Goal: Complete application form

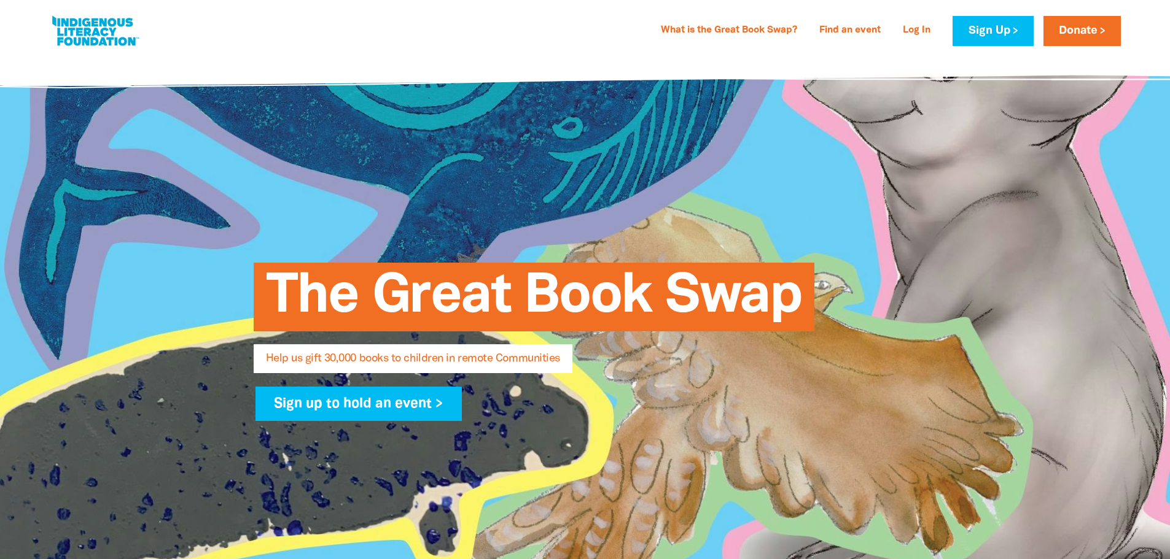
select select "AU"
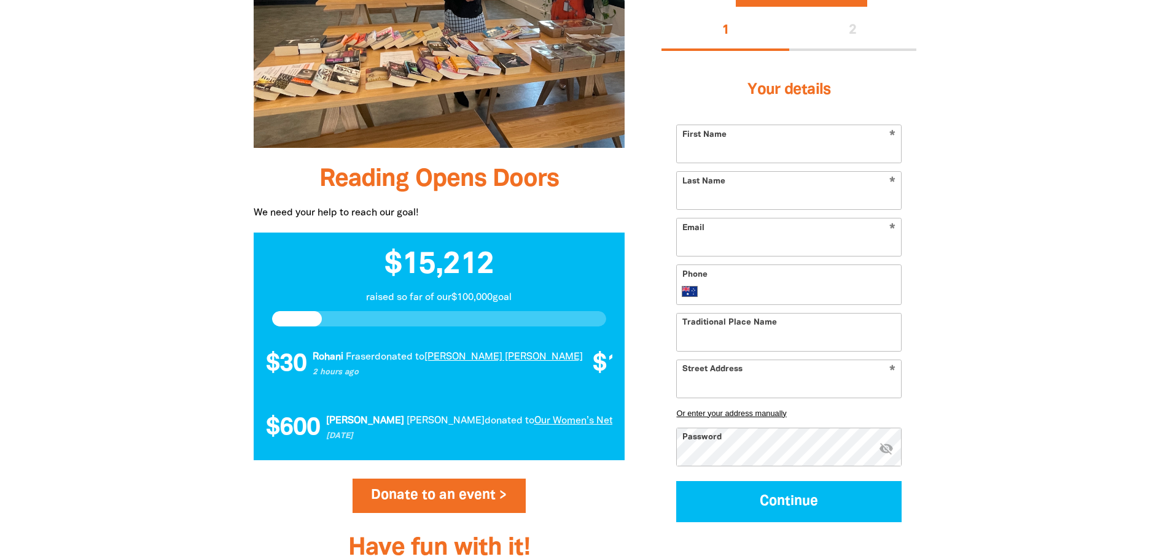
scroll to position [1105, 0]
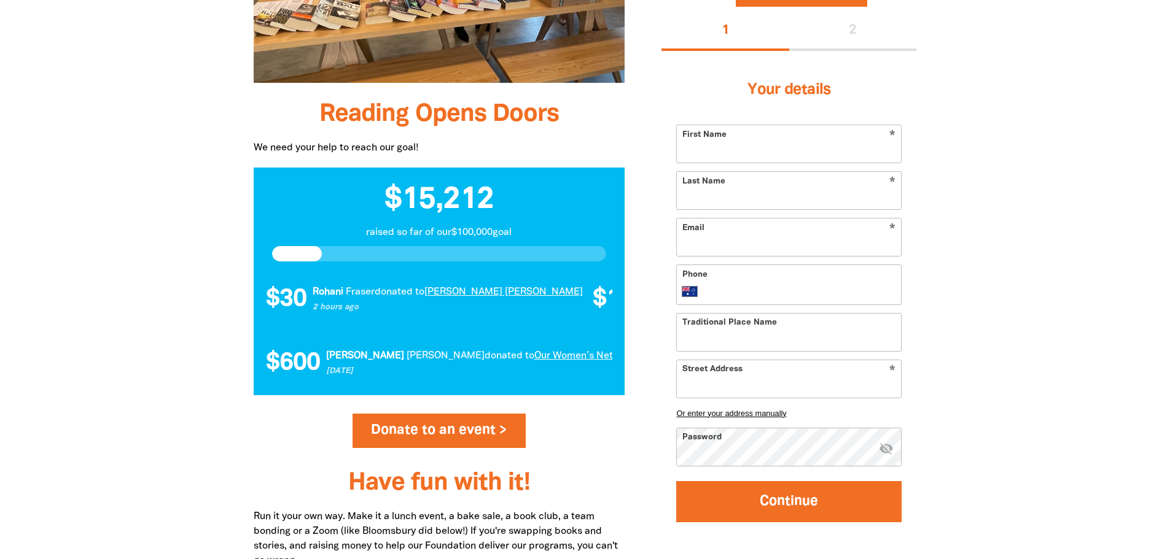
type input "[EMAIL_ADDRESS][DOMAIN_NAME]"
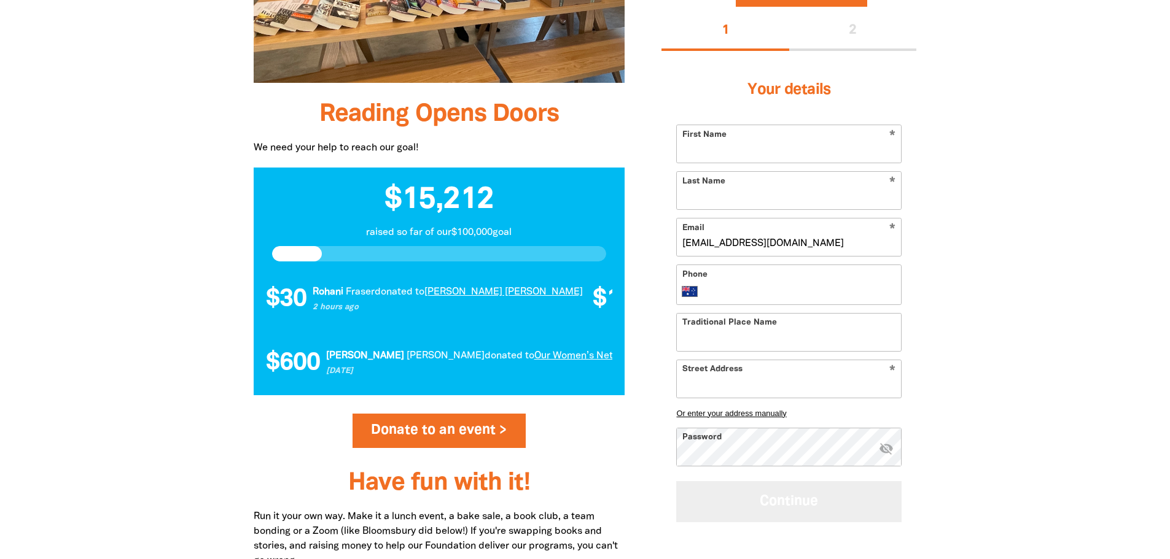
click at [791, 494] on button "Continue" at bounding box center [788, 501] width 225 height 41
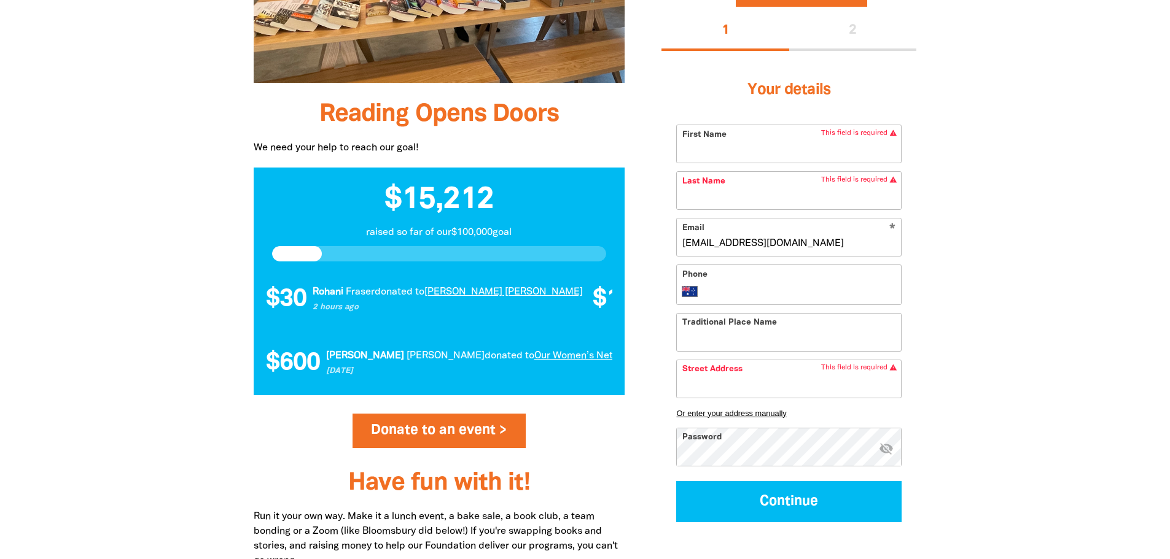
click at [731, 153] on input "First Name" at bounding box center [789, 143] width 224 height 37
type input "[PERSON_NAME]"
click at [715, 197] on input "Last Name" at bounding box center [789, 190] width 224 height 37
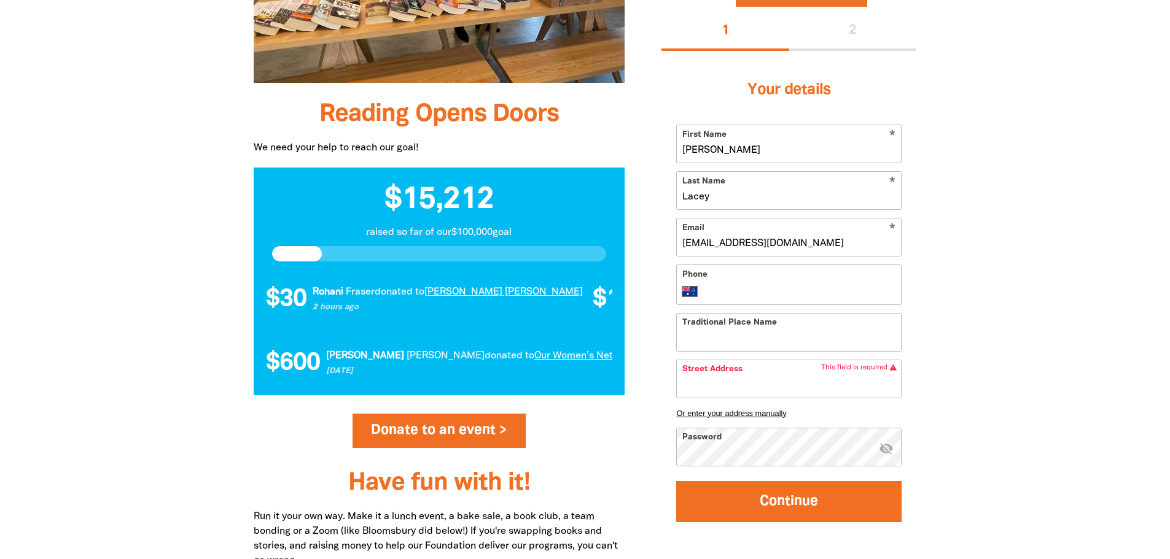
type input "Lacey"
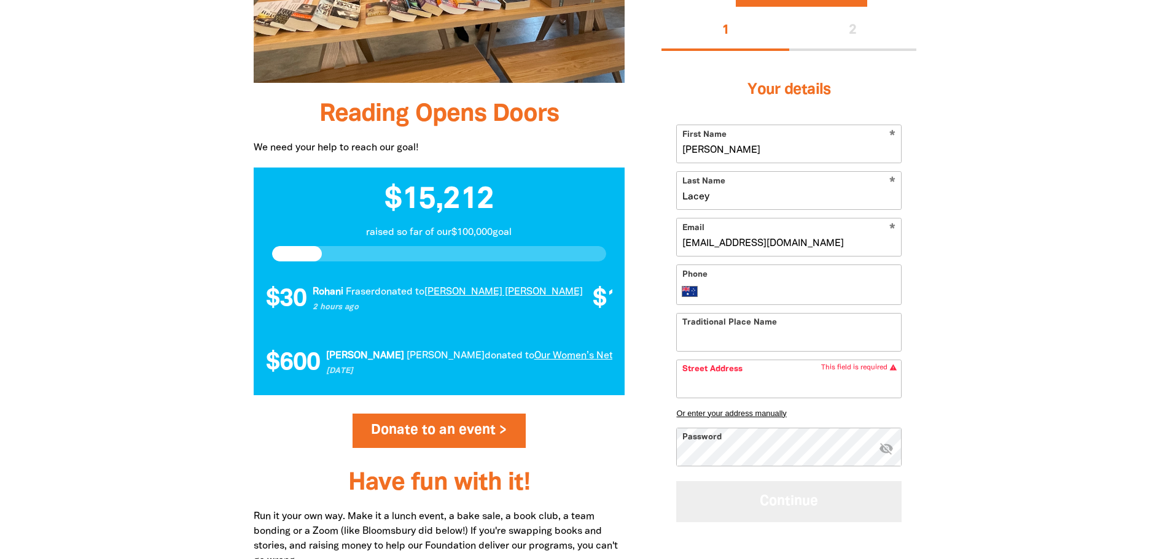
click at [795, 497] on button "Continue" at bounding box center [788, 501] width 225 height 41
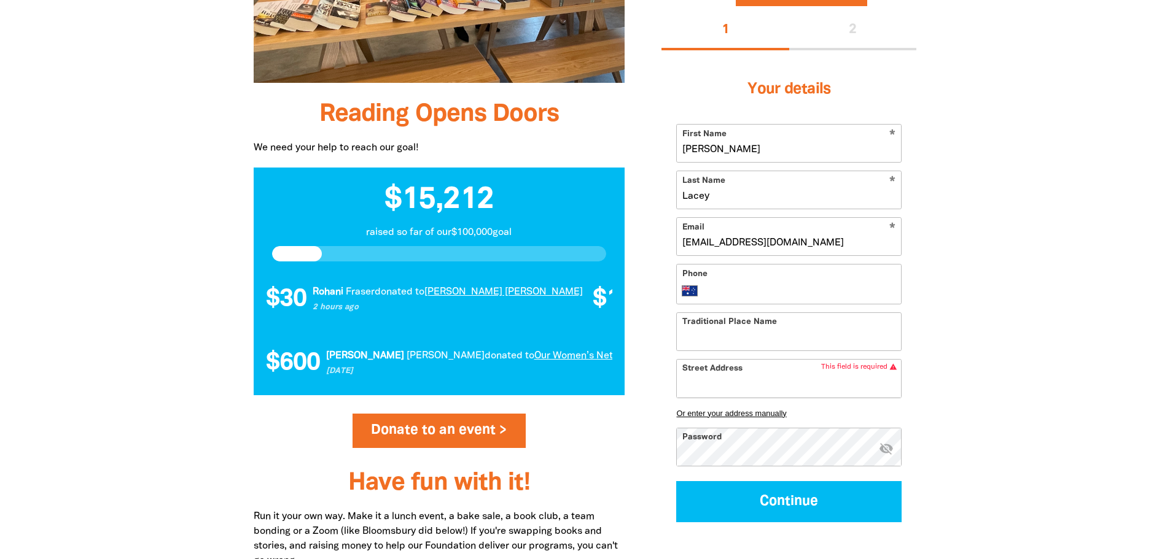
click at [749, 380] on input "Street Address" at bounding box center [789, 377] width 224 height 37
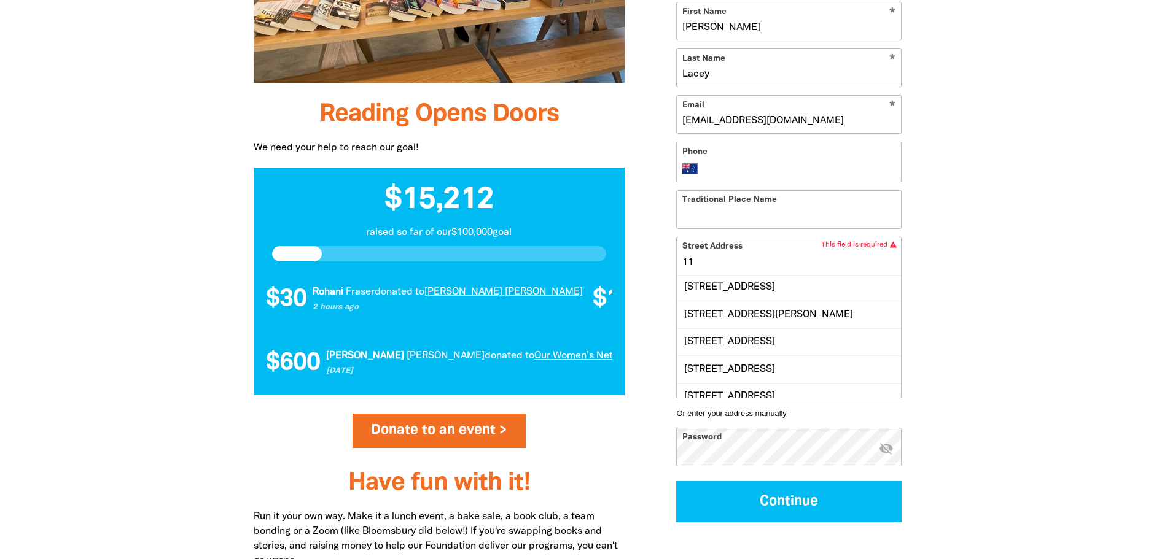
type input "1"
click at [825, 259] on input "2- 12 Silk Street [PERSON_NAME]" at bounding box center [789, 255] width 224 height 37
type input "2- 12 Silk Street [PERSON_NAME]"
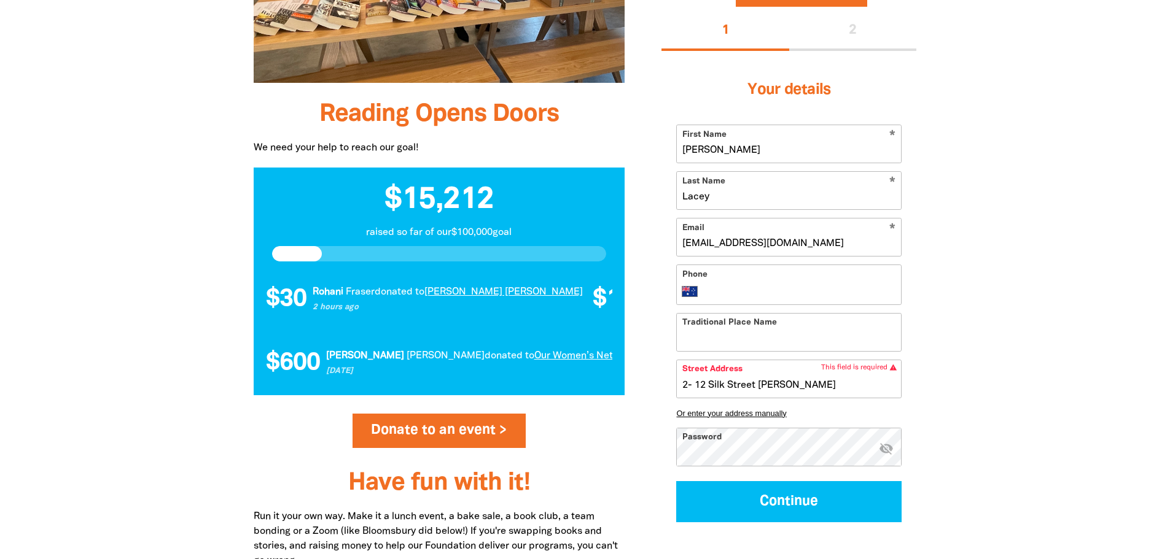
click at [1032, 292] on div at bounding box center [585, 216] width 1170 height 1312
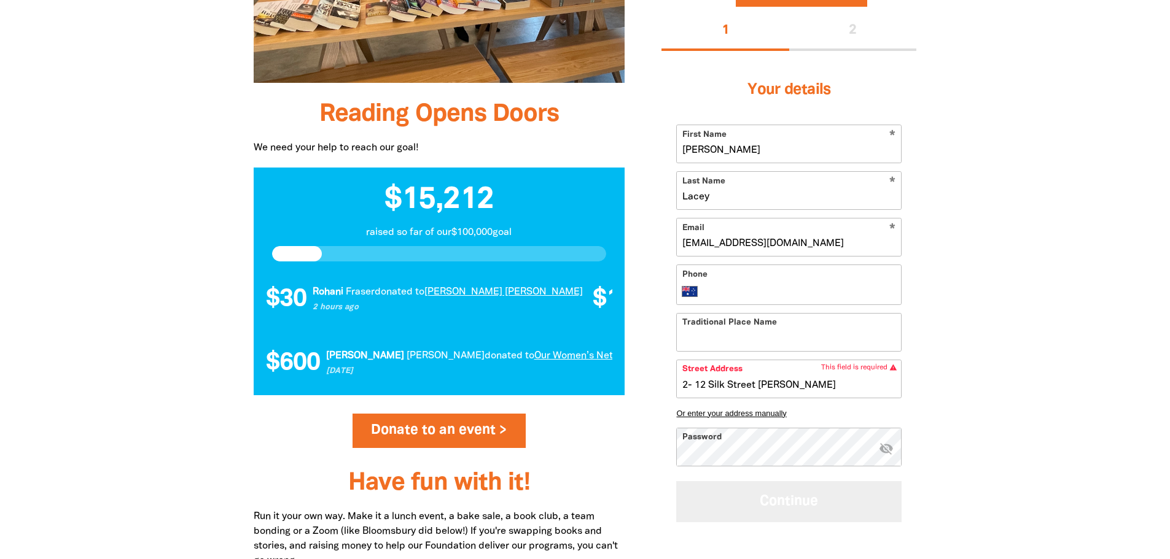
click at [787, 497] on button "Continue" at bounding box center [788, 501] width 225 height 41
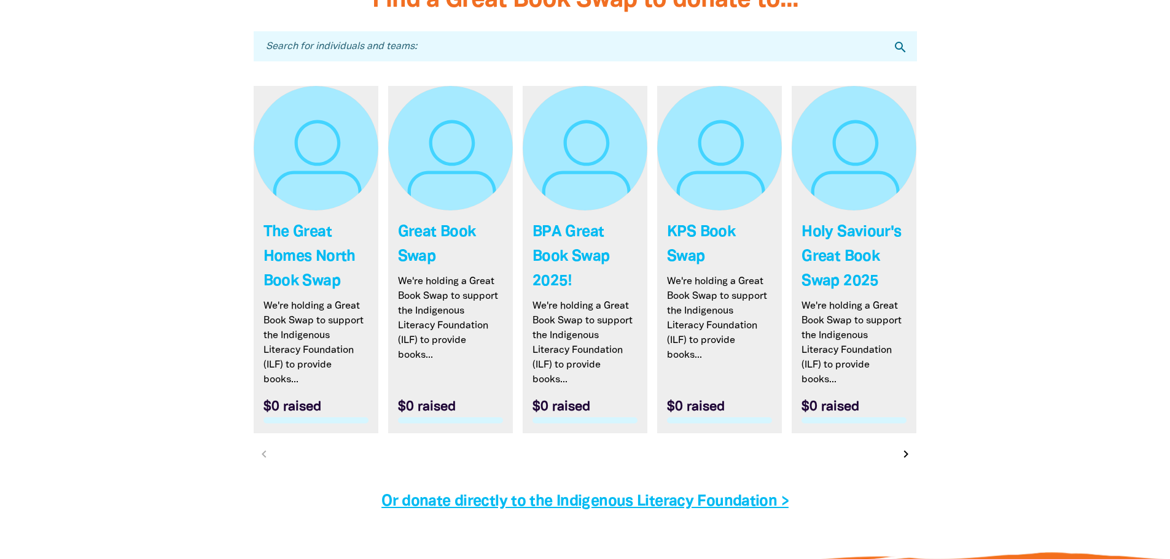
scroll to position [3623, 0]
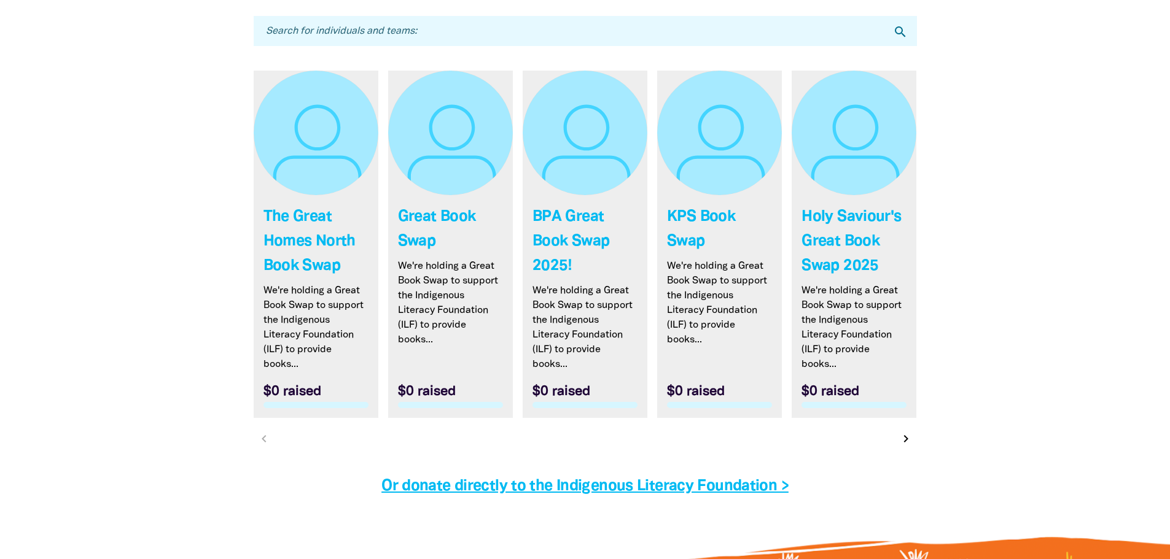
click at [472, 31] on input "Search for individuals and teams:" at bounding box center [585, 31] width 663 height 30
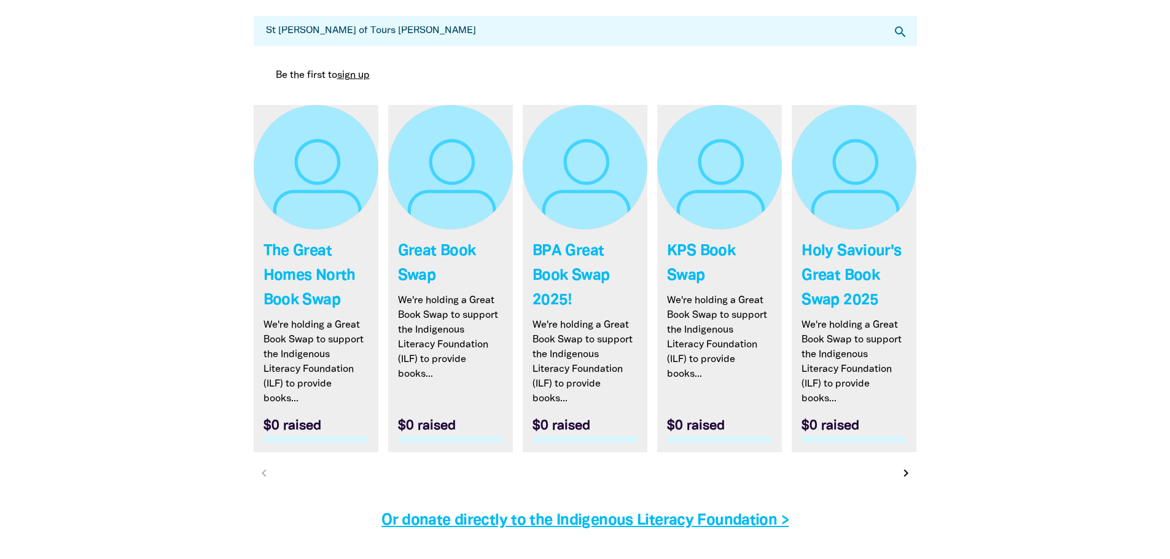
click at [286, 30] on input "St [PERSON_NAME] of Tours [PERSON_NAME]" at bounding box center [585, 31] width 663 height 30
click at [900, 36] on icon "search" at bounding box center [900, 32] width 15 height 15
click at [901, 29] on icon "search" at bounding box center [900, 32] width 15 height 15
click at [440, 36] on input "St [PERSON_NAME] of Tours [PERSON_NAME]" at bounding box center [585, 31] width 663 height 30
click at [351, 30] on input "St [PERSON_NAME] of Tours [PERSON_NAME]" at bounding box center [585, 31] width 663 height 30
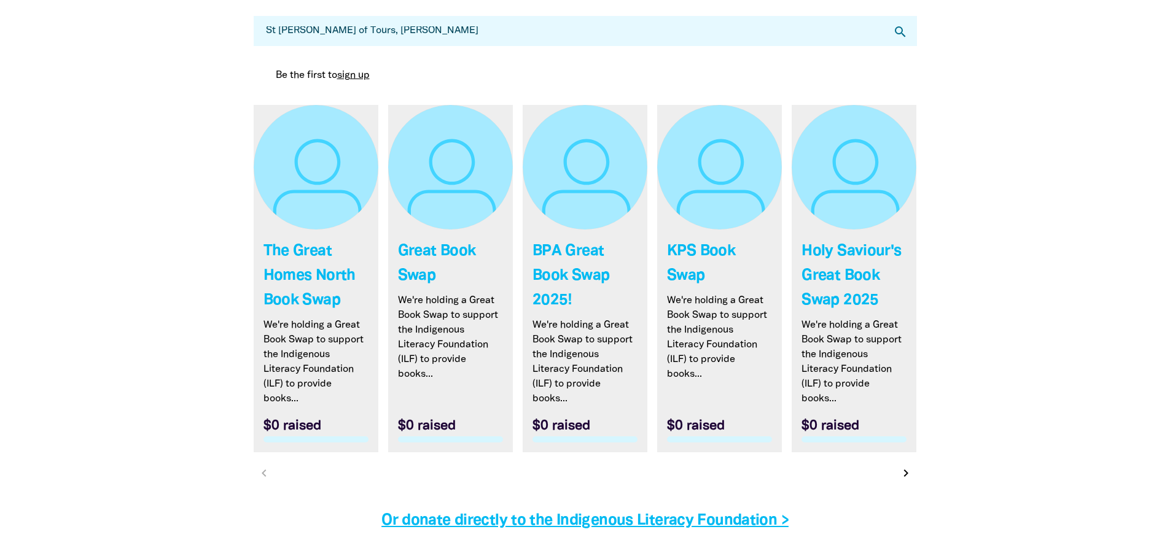
type input "St [PERSON_NAME] of Tours, [PERSON_NAME]"
click at [893, 34] on icon "search" at bounding box center [900, 32] width 15 height 15
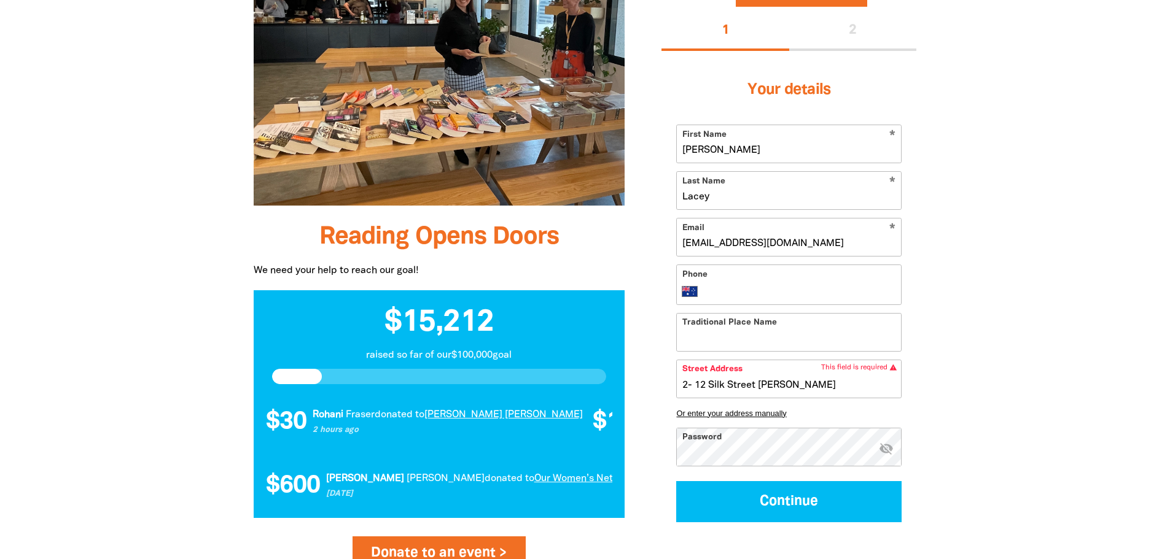
scroll to position [614, 0]
